Goal: Check status: Check status

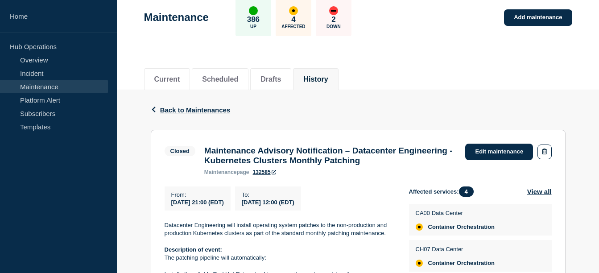
scroll to position [141, 0]
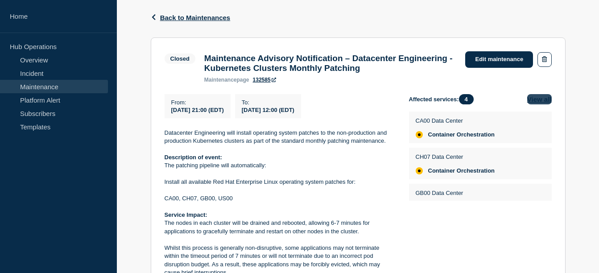
click at [539, 104] on button "View all" at bounding box center [539, 99] width 25 height 10
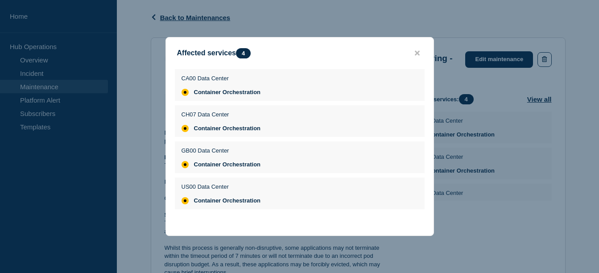
click at [515, 184] on div at bounding box center [299, 136] width 599 height 273
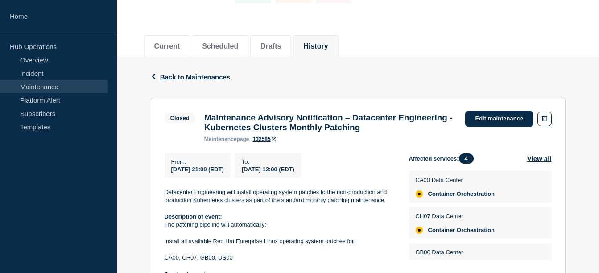
scroll to position [75, 0]
